Goal: Information Seeking & Learning: Learn about a topic

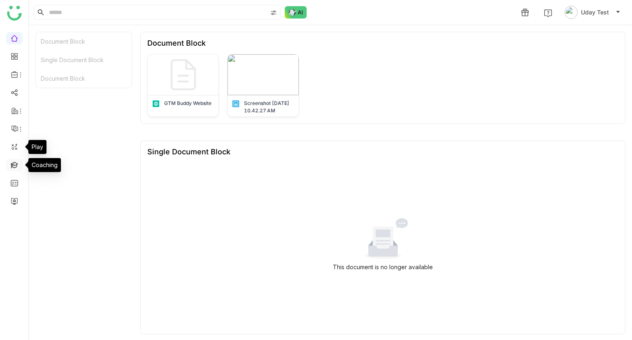
click at [14, 162] on link at bounding box center [14, 164] width 7 height 7
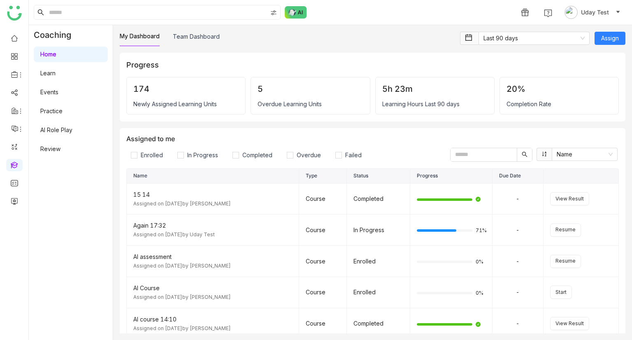
click at [56, 73] on link "Learn" at bounding box center [47, 72] width 15 height 7
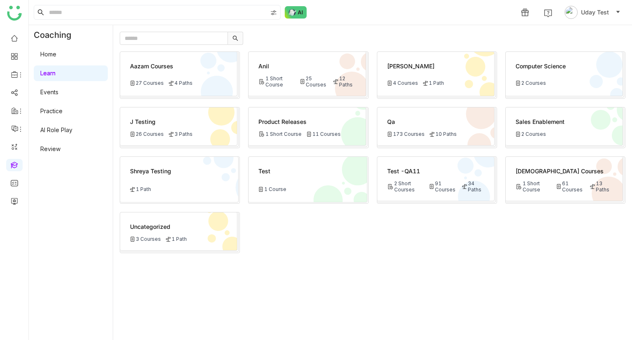
click at [417, 181] on div "2 Short Courses" at bounding box center [405, 186] width 37 height 12
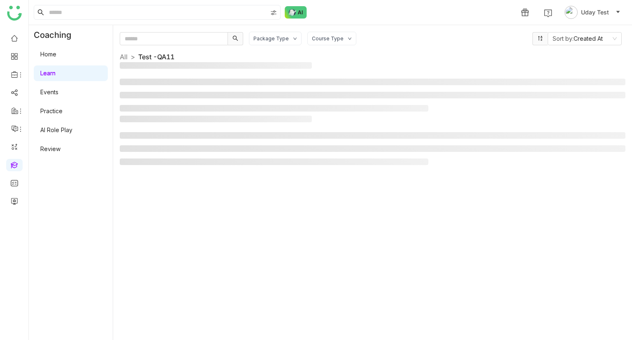
click at [417, 181] on div "Package Type Course Type Sort by: Created At All > Test -QA11 >" at bounding box center [372, 182] width 505 height 301
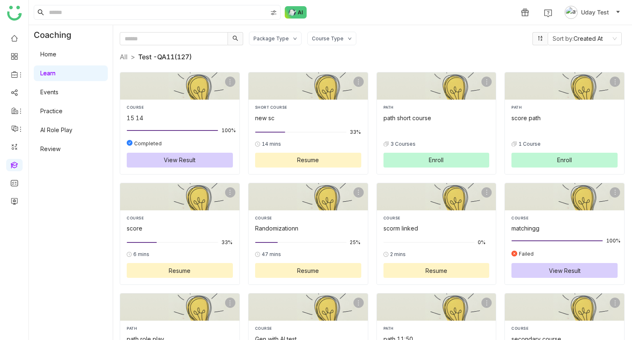
click at [588, 9] on span "Uday Test" at bounding box center [595, 12] width 28 height 9
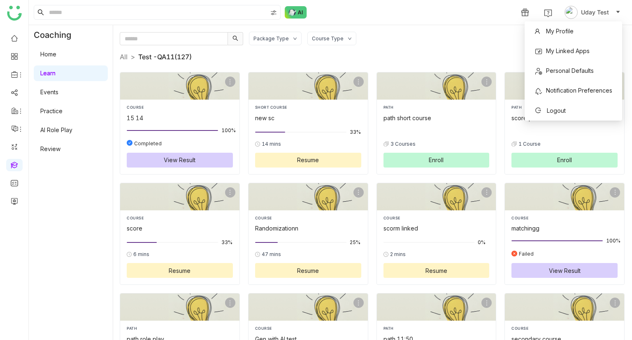
click at [436, 36] on div "Package Type Course Type" at bounding box center [388, 39] width 278 height 14
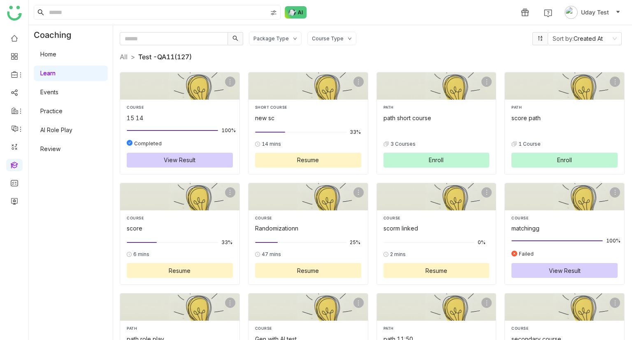
click at [131, 60] on nz-breadcrumb-separator ">" at bounding box center [133, 57] width 4 height 8
click at [125, 59] on link "All" at bounding box center [124, 57] width 8 height 8
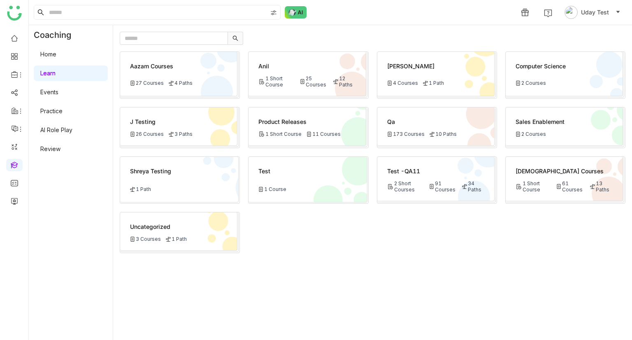
click at [160, 76] on div "Aazam Courses 27 Courses 4 Paths" at bounding box center [178, 74] width 117 height 44
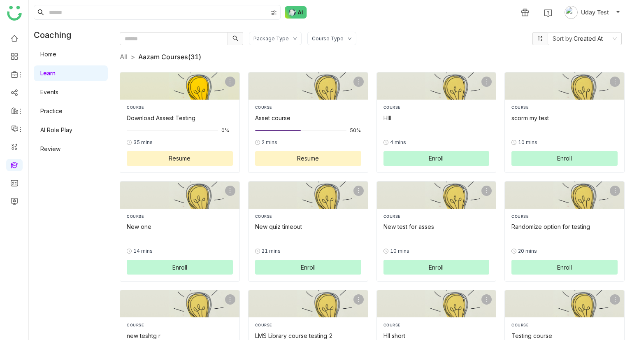
click at [160, 116] on div "Download Assest Testing" at bounding box center [180, 117] width 106 height 9
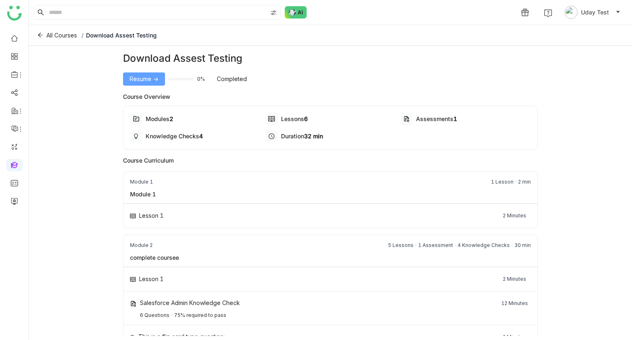
click at [153, 85] on button "Resume ->" at bounding box center [144, 78] width 42 height 13
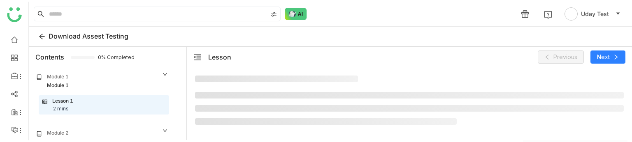
scroll to position [28, 0]
